Goal: Task Accomplishment & Management: Complete application form

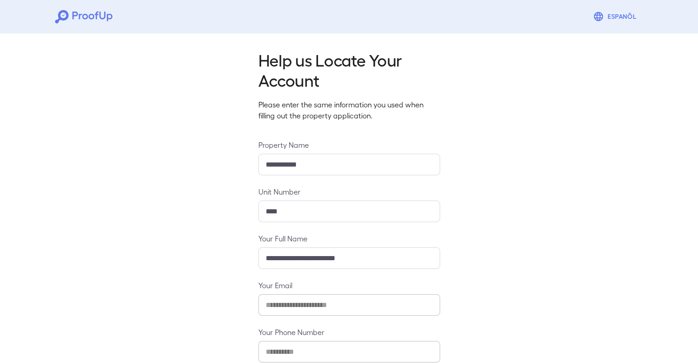
scroll to position [52, 0]
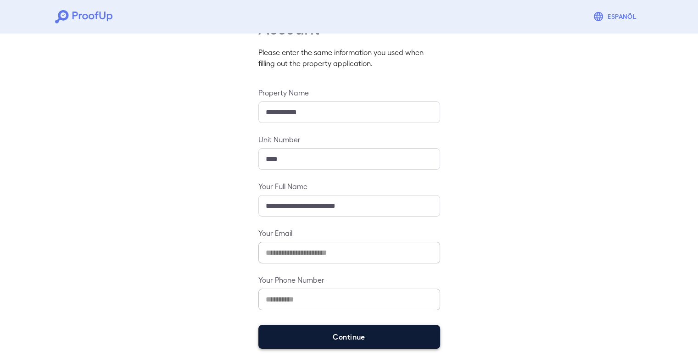
click at [392, 336] on button "Continue" at bounding box center [349, 337] width 182 height 24
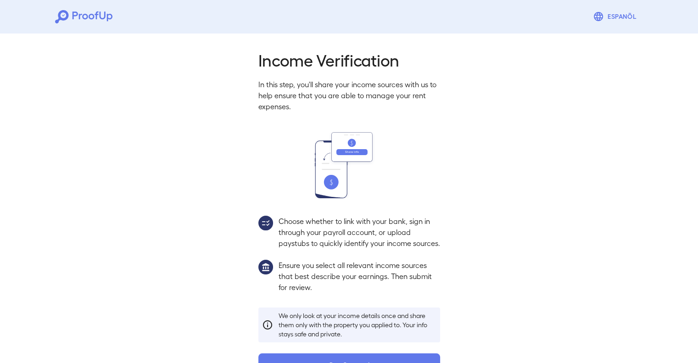
scroll to position [39, 0]
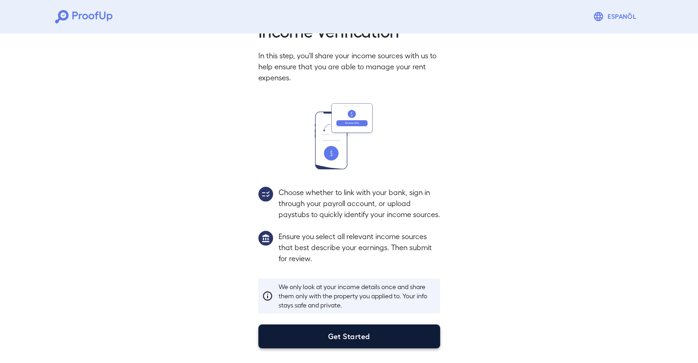
click at [351, 336] on button "Get Started" at bounding box center [349, 337] width 182 height 24
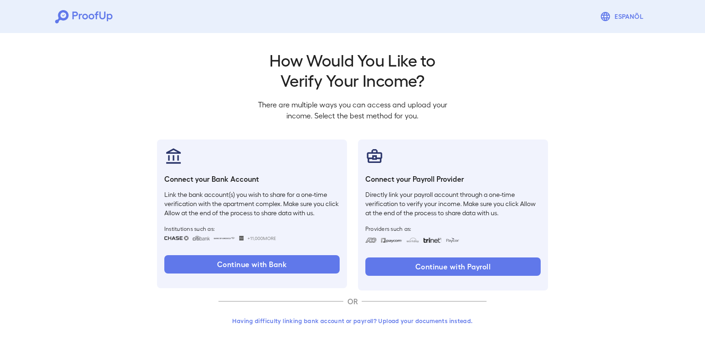
click at [336, 323] on button "Having difficulty linking bank account or payroll? Upload your documents instea…" at bounding box center [352, 321] width 268 height 17
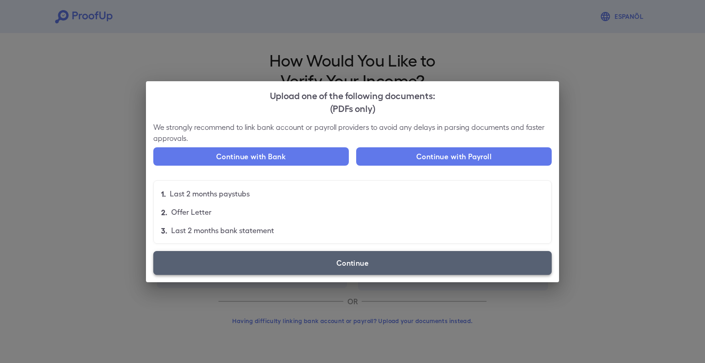
click at [353, 269] on label "Continue" at bounding box center [352, 263] width 398 height 24
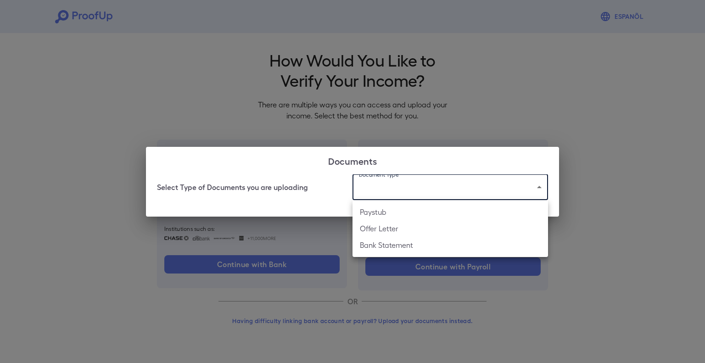
click at [400, 185] on body "Espanõl Go back How Would You Like to Verify Your Income? There are multiple wa…" at bounding box center [352, 175] width 705 height 351
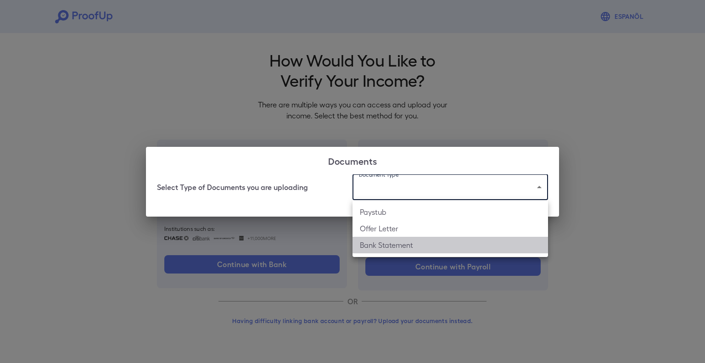
click at [399, 244] on li "Bank Statement" at bounding box center [450, 245] width 196 height 17
type input "**********"
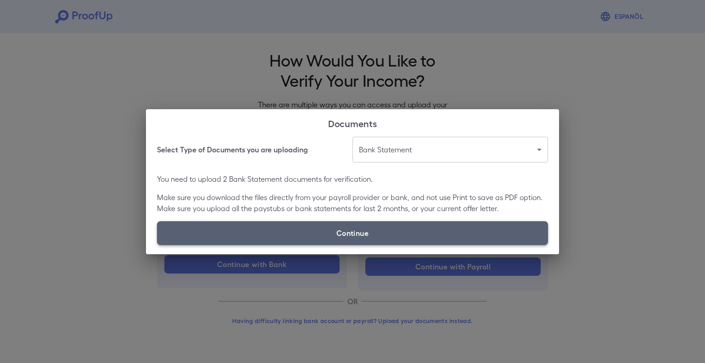
click at [325, 238] on label "Continue" at bounding box center [352, 233] width 391 height 24
click at [157, 245] on input "Continue" at bounding box center [157, 245] width 0 height 0
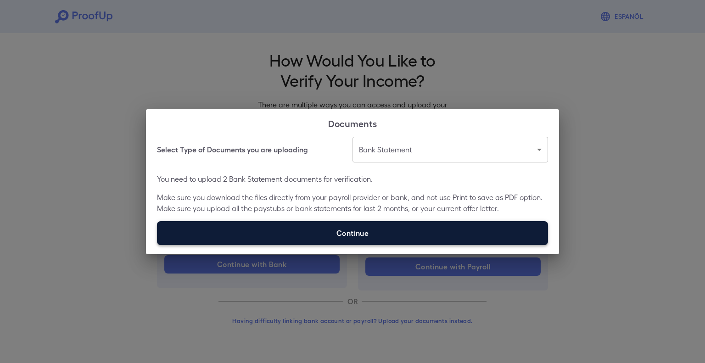
type input "**********"
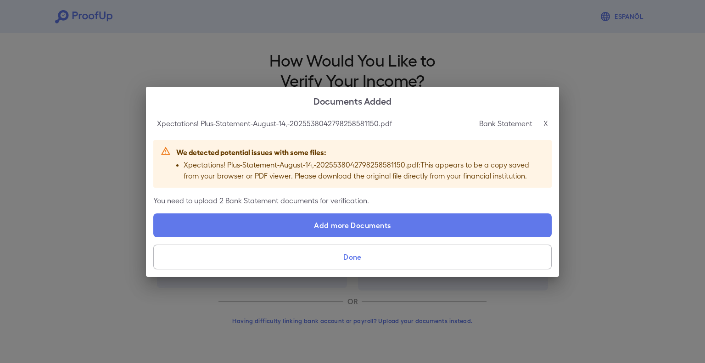
click at [356, 257] on button "Done" at bounding box center [352, 257] width 398 height 25
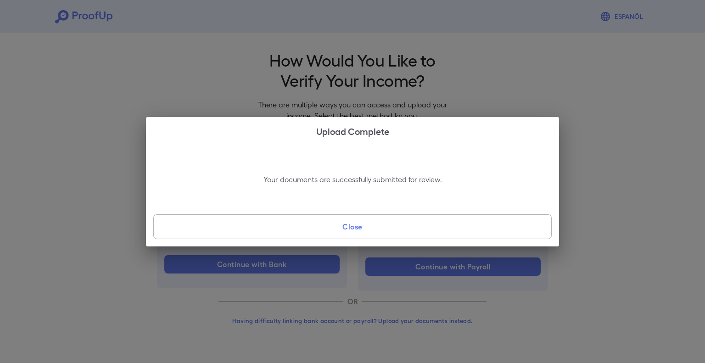
click at [379, 225] on button "Close" at bounding box center [352, 226] width 398 height 25
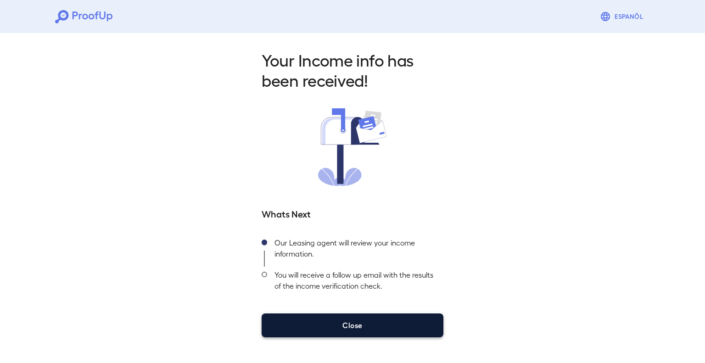
click at [354, 325] on button "Close" at bounding box center [353, 325] width 182 height 24
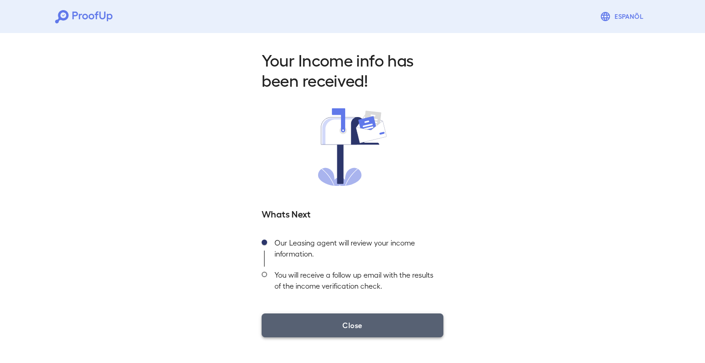
click at [354, 325] on button "Close" at bounding box center [353, 325] width 182 height 24
